Goal: Task Accomplishment & Management: Manage account settings

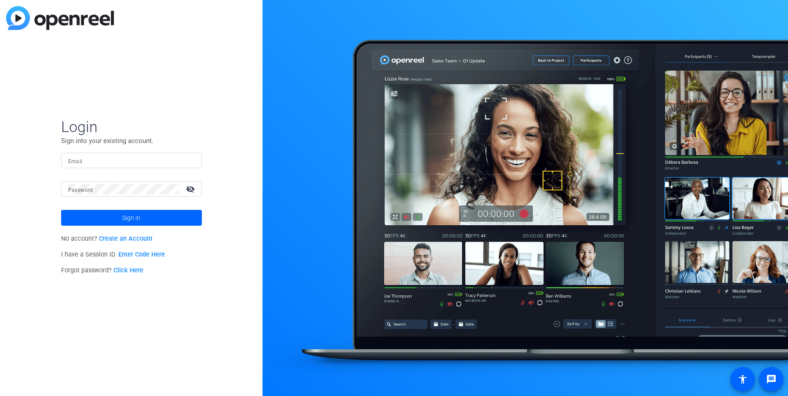
click at [102, 161] on input "Email" at bounding box center [131, 160] width 127 height 11
type input "[EMAIL_ADDRESS][DOMAIN_NAME]"
click at [149, 215] on span at bounding box center [131, 217] width 141 height 21
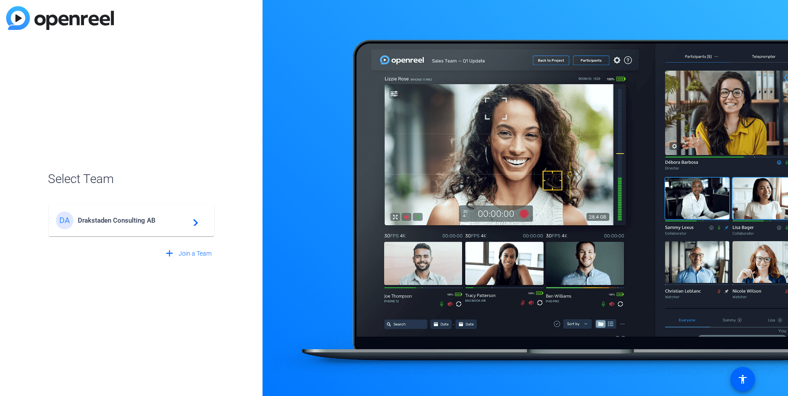
click at [180, 225] on div "DA Drakstaden Consulting AB navigate_next" at bounding box center [131, 221] width 151 height 18
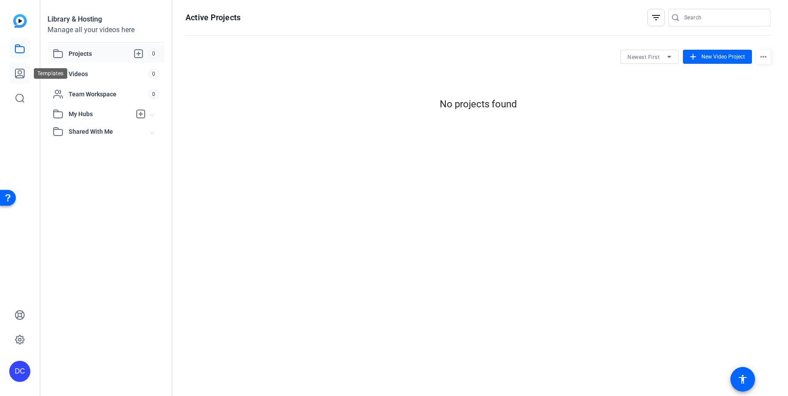
click at [20, 72] on icon at bounding box center [20, 73] width 11 height 11
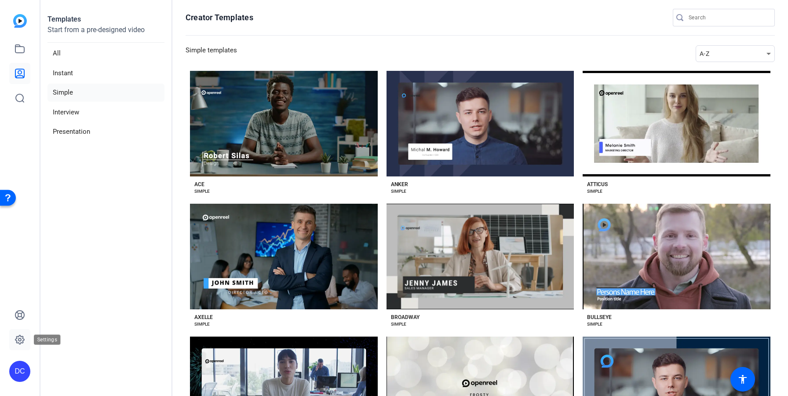
click at [18, 336] on icon at bounding box center [19, 339] width 9 height 9
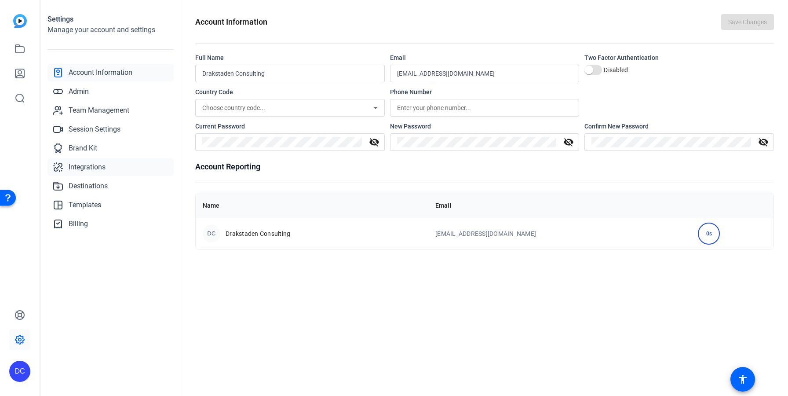
click at [82, 165] on span "Integrations" at bounding box center [87, 167] width 37 height 11
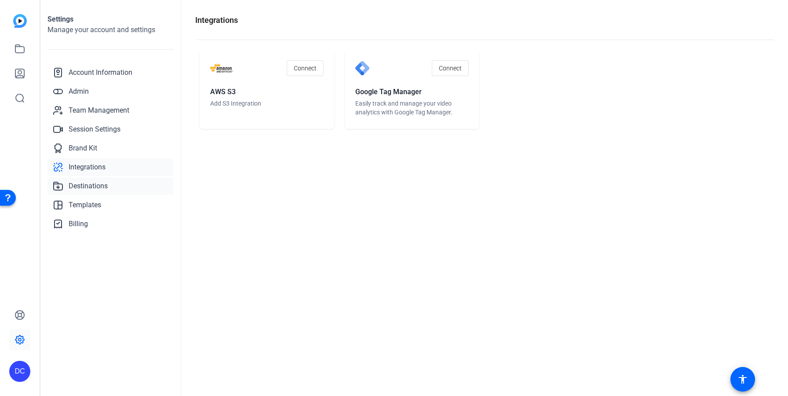
click at [81, 185] on span "Destinations" at bounding box center [88, 186] width 39 height 11
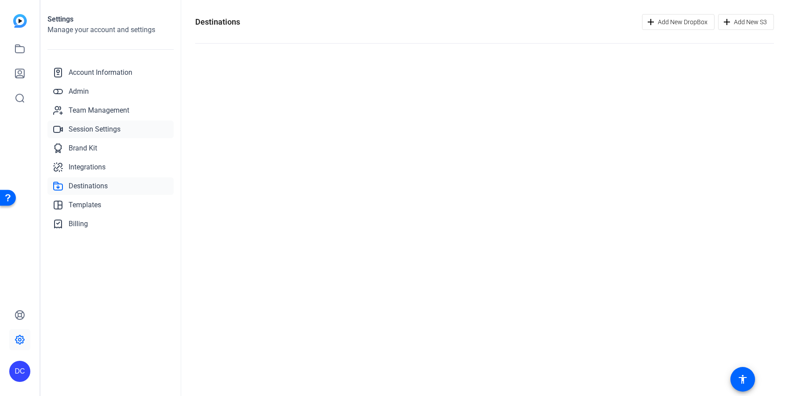
click at [77, 131] on span "Session Settings" at bounding box center [95, 129] width 52 height 11
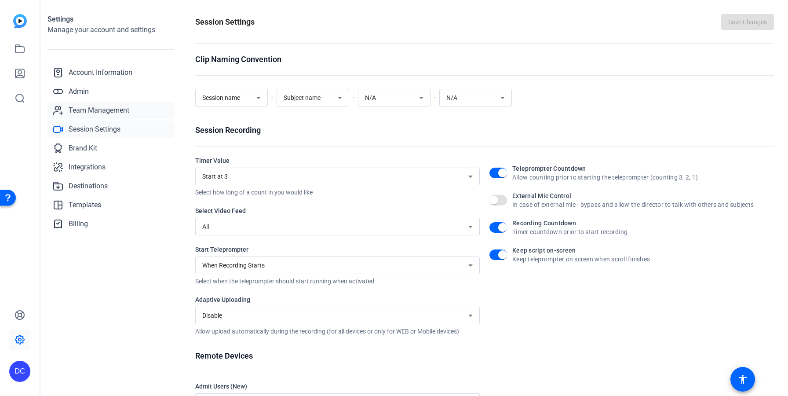
click at [86, 113] on span "Team Management" at bounding box center [99, 110] width 61 height 11
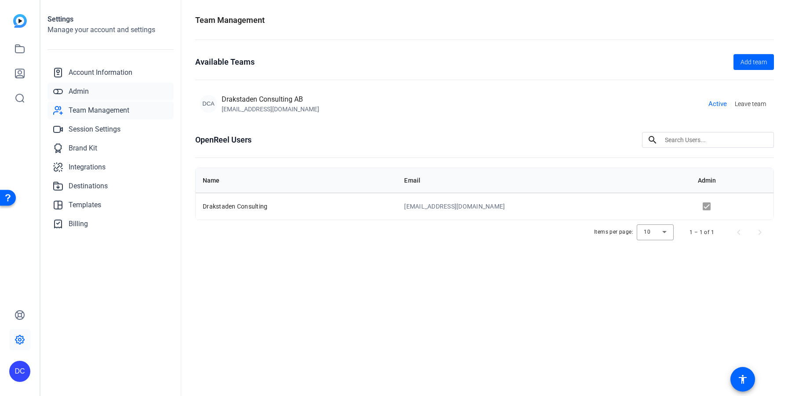
click at [79, 91] on span "Admin" at bounding box center [79, 91] width 20 height 11
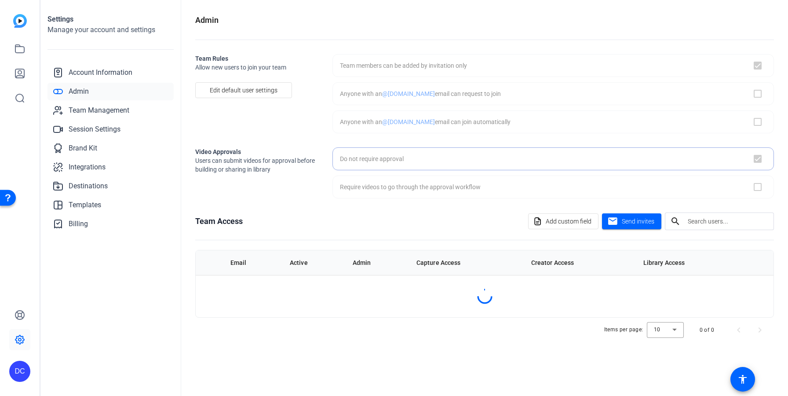
checkbox input "true"
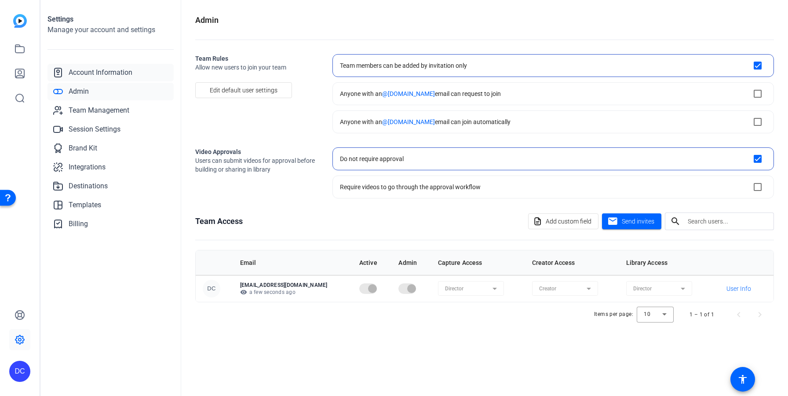
click at [91, 74] on span "Account Information" at bounding box center [101, 72] width 64 height 11
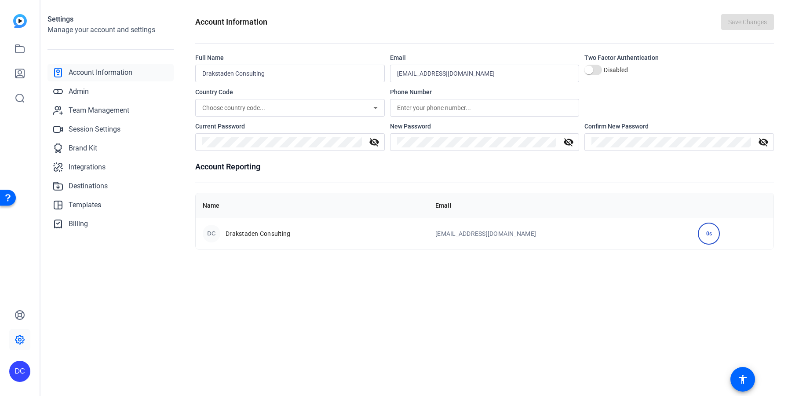
click at [22, 371] on div "DC" at bounding box center [19, 371] width 21 height 21
click at [99, 286] on div at bounding box center [394, 198] width 788 height 396
click at [742, 375] on mat-icon "accessibility" at bounding box center [743, 379] width 11 height 11
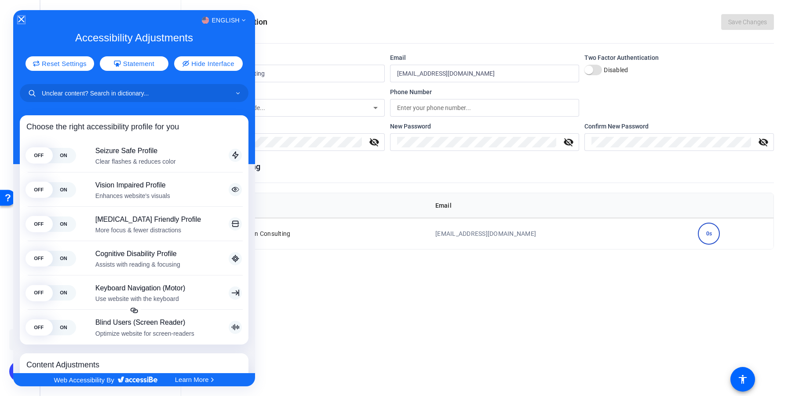
click at [20, 19] on icon "Close Accessibility Interface" at bounding box center [21, 19] width 6 height 6
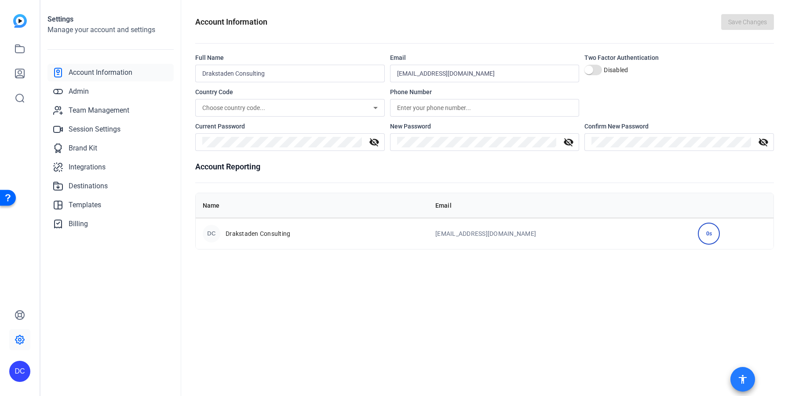
click at [736, 385] on span at bounding box center [742, 379] width 21 height 21
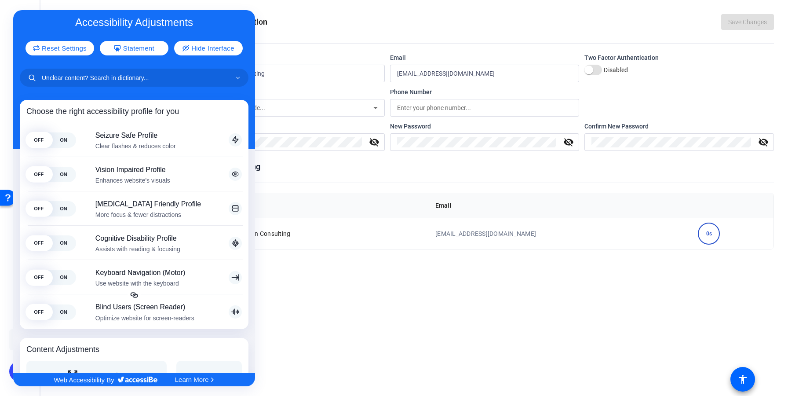
scroll to position [35, 0]
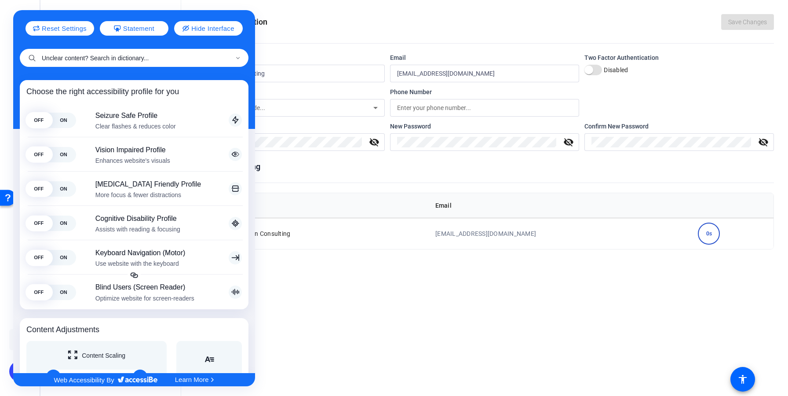
click at [87, 56] on input "Unclear content? Search in dictionary..." at bounding box center [134, 58] width 229 height 18
type input "login for integration"
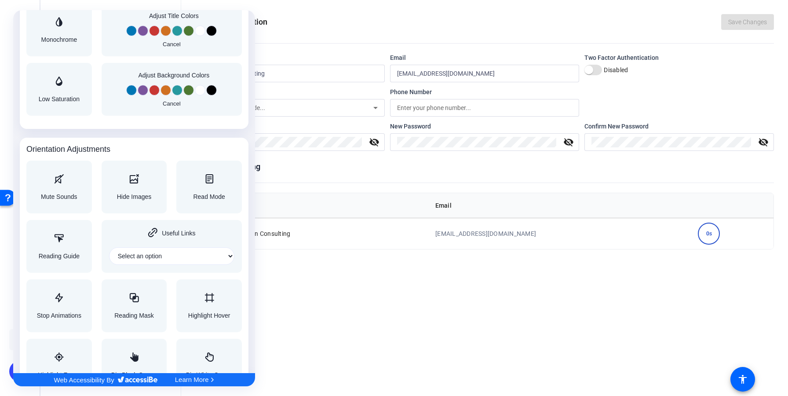
scroll to position [858, 0]
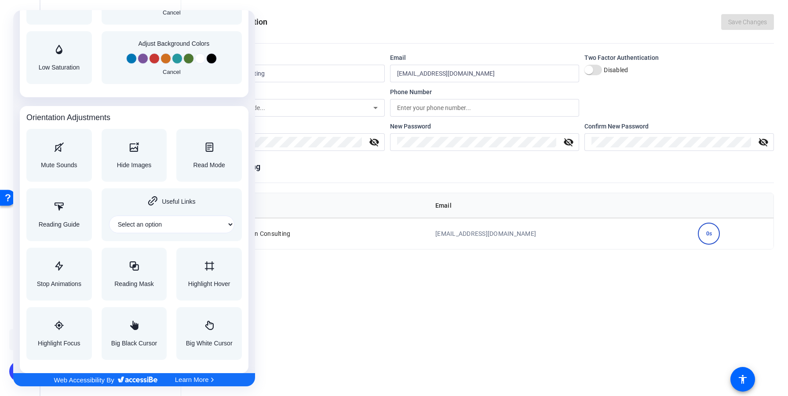
drag, startPoint x: 390, startPoint y: 293, endPoint x: 372, endPoint y: 280, distance: 21.7
click at [390, 292] on div at bounding box center [394, 198] width 788 height 396
